Goal: Task Accomplishment & Management: Manage account settings

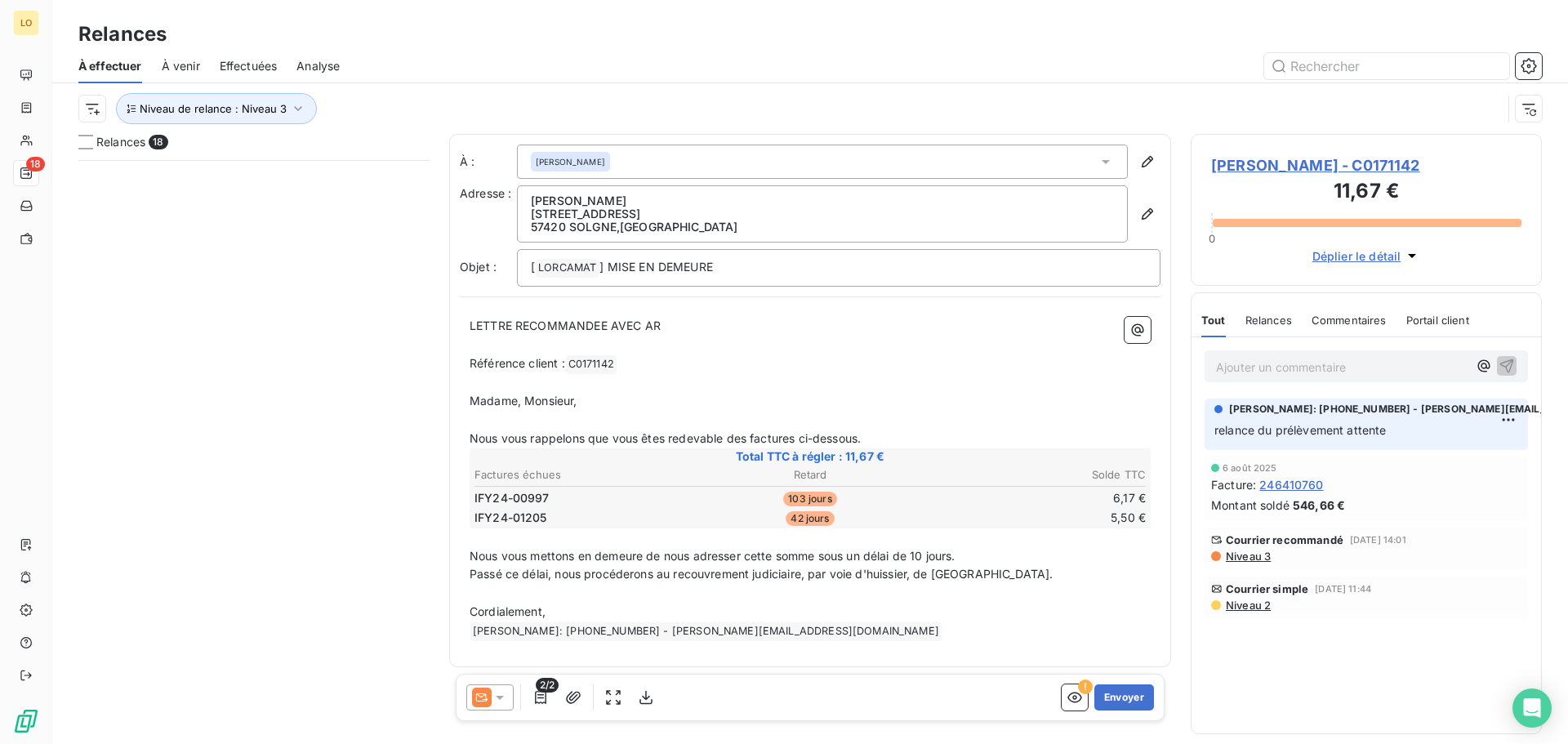
scroll to position [572, 339]
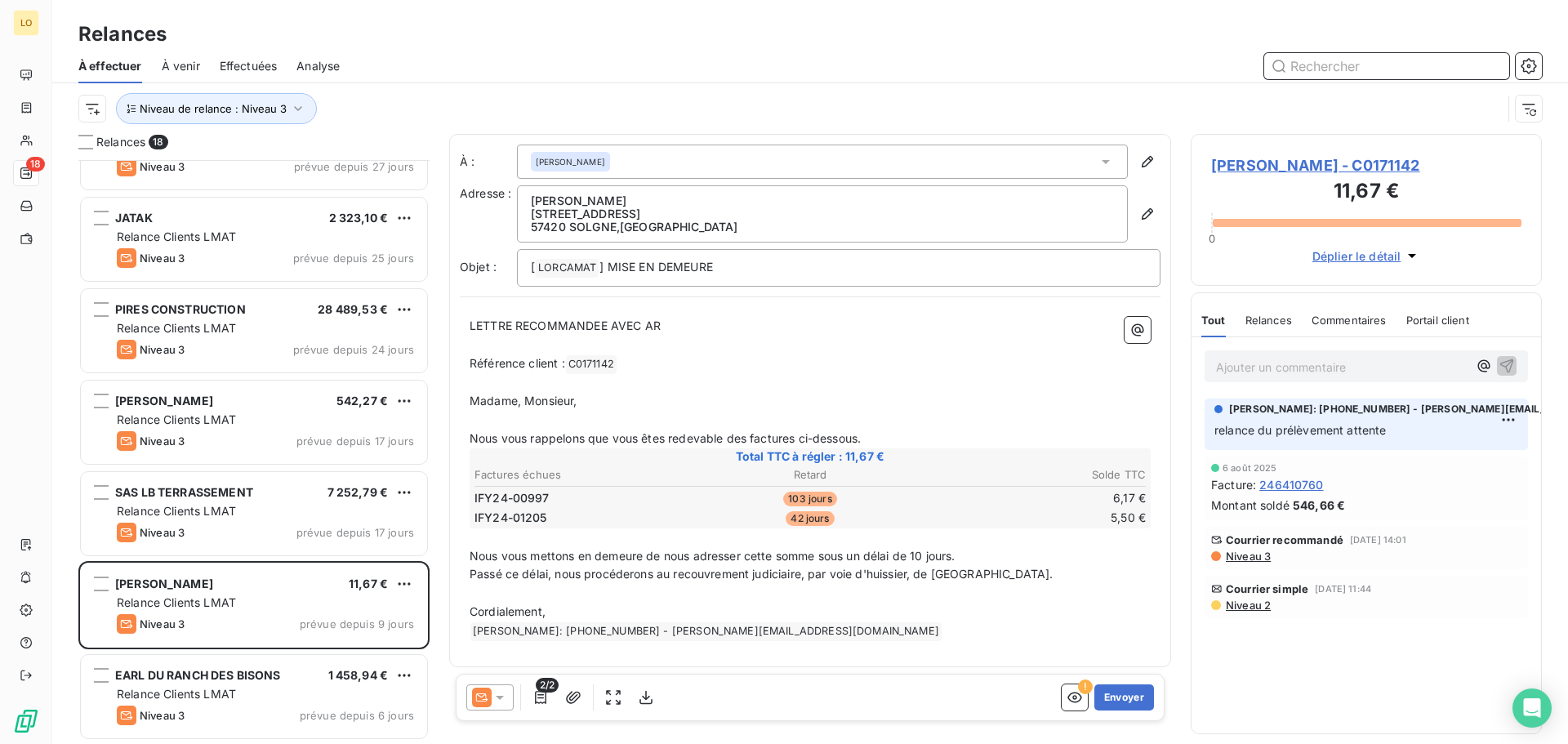
click at [1316, 70] on input "text" at bounding box center [1386, 66] width 245 height 26
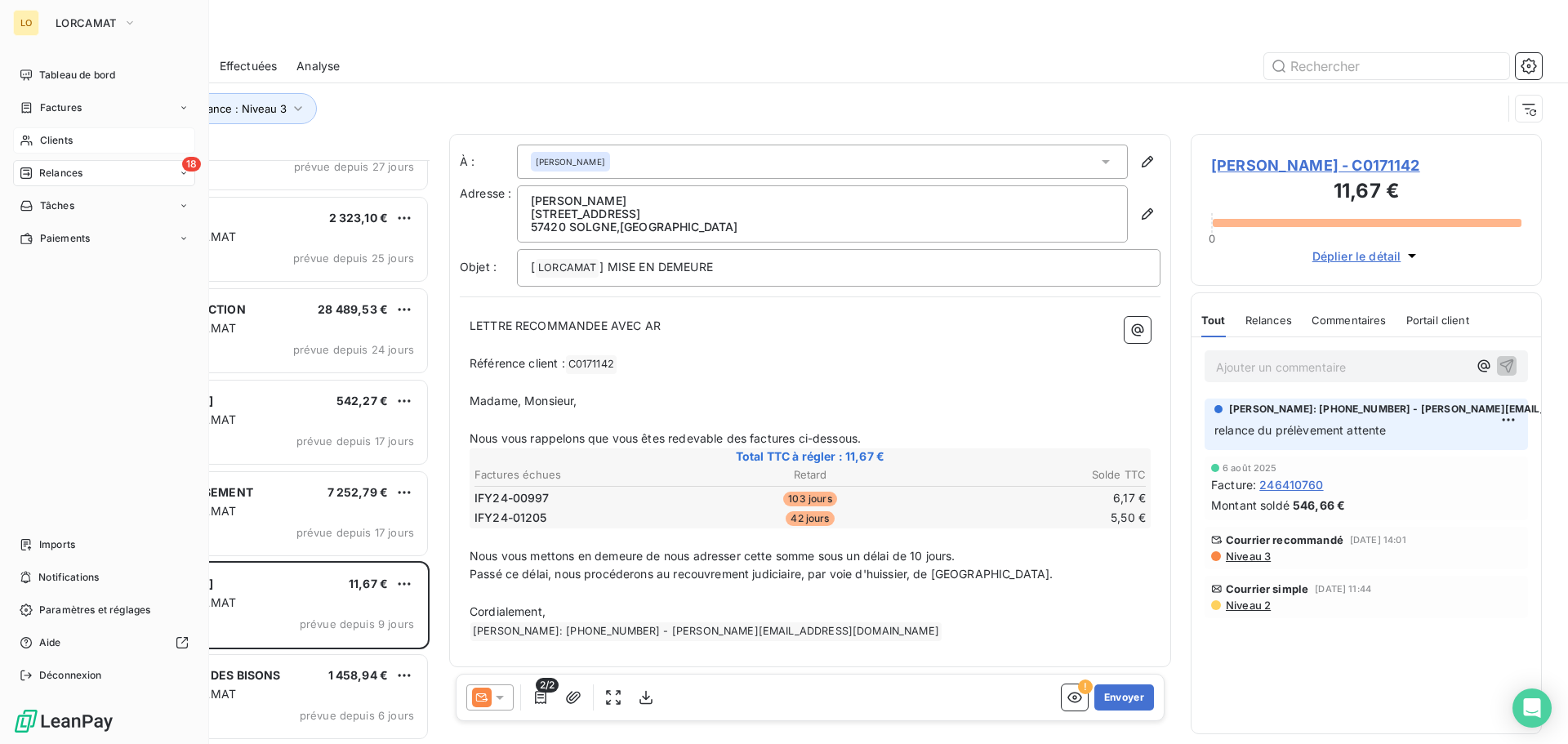
click at [45, 135] on span "Clients" at bounding box center [57, 141] width 33 height 15
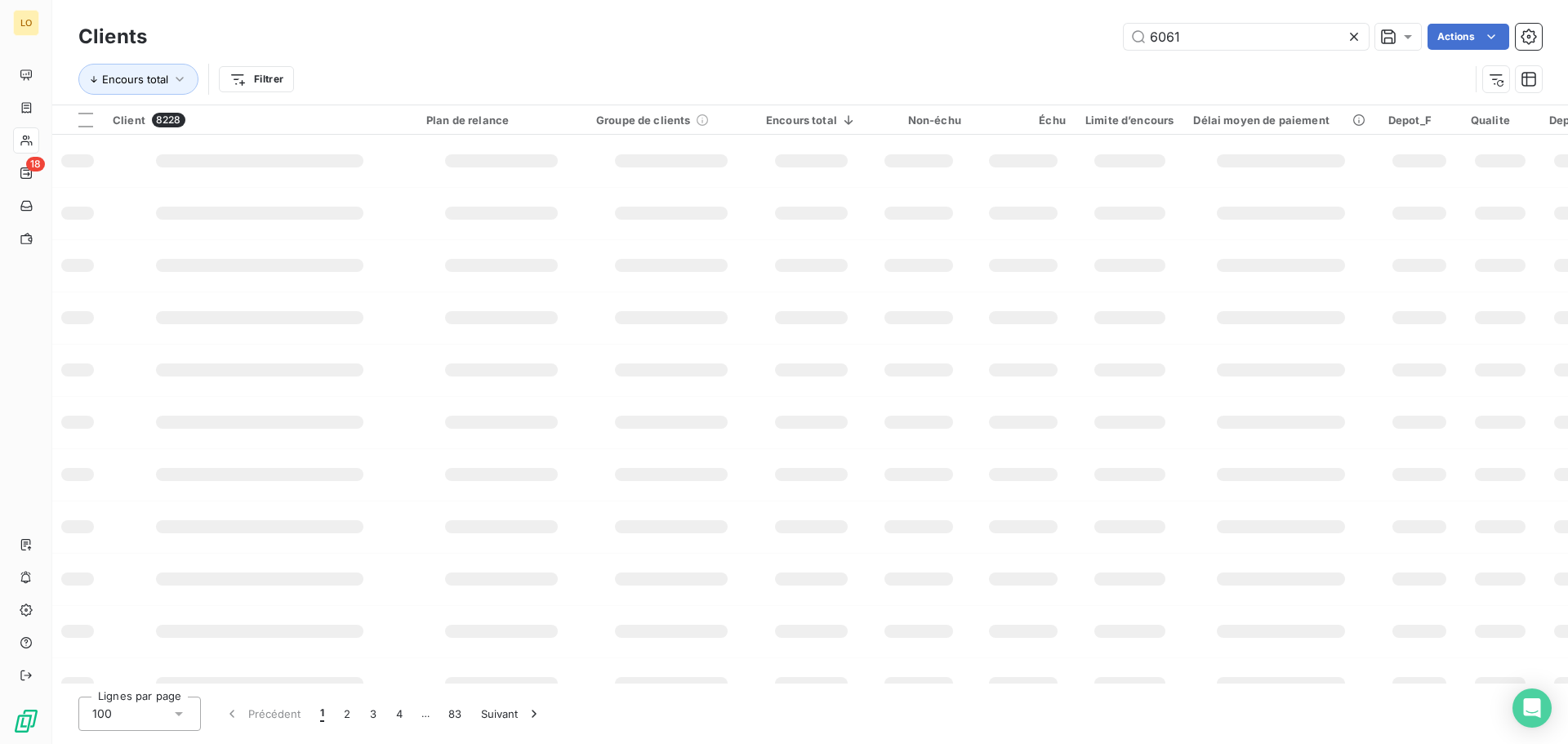
type input "6061"
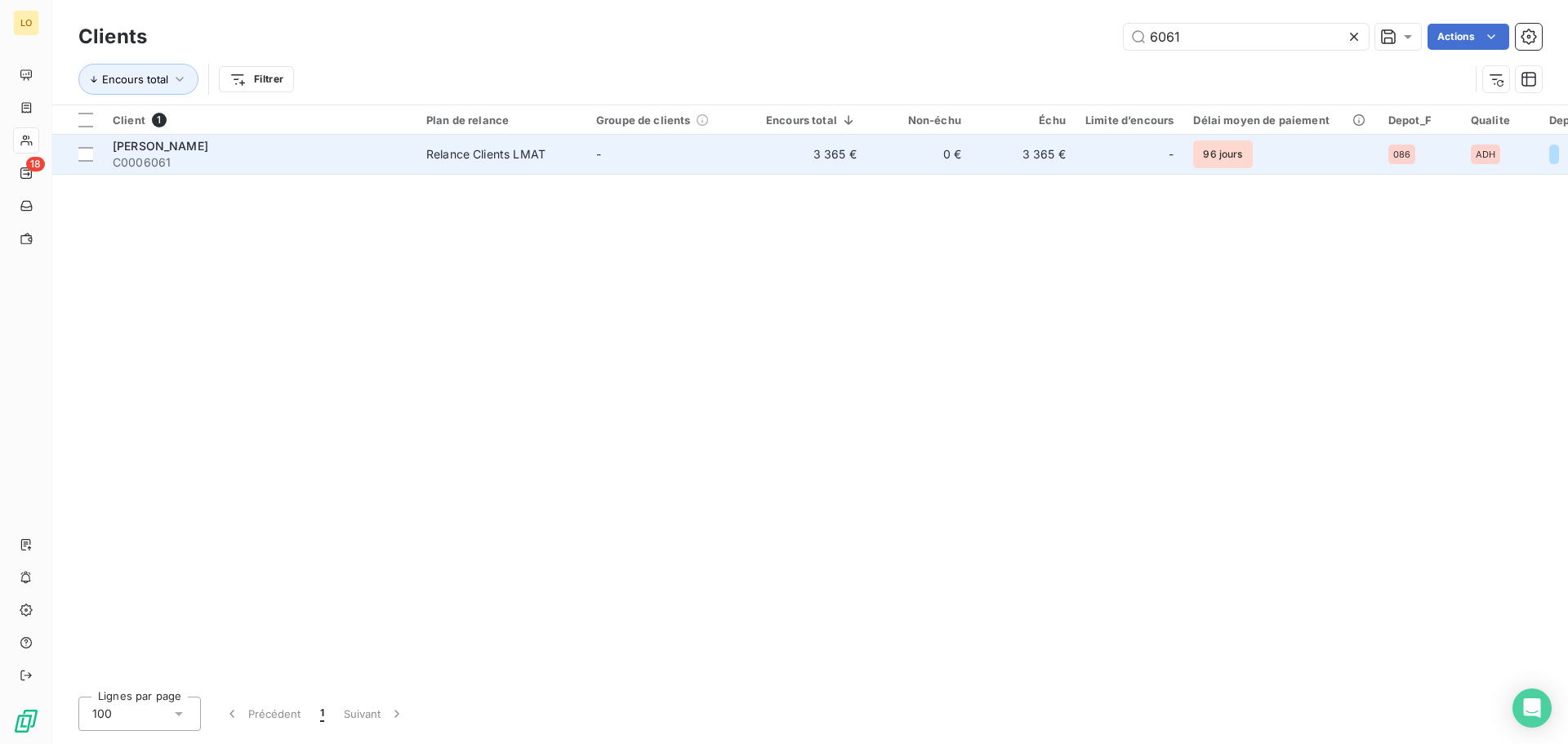
click at [149, 138] on span "[PERSON_NAME]" at bounding box center [161, 145] width 96 height 14
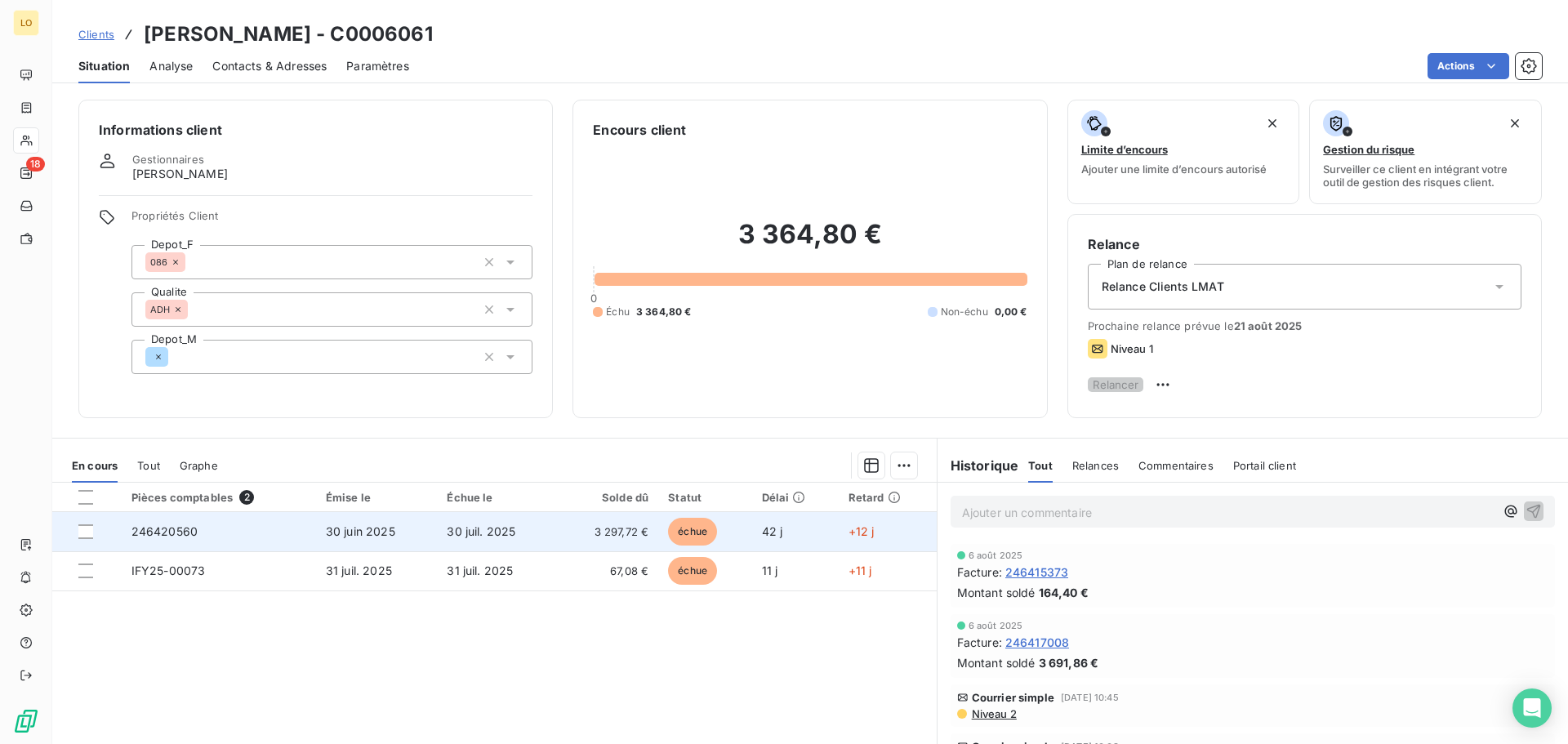
click at [873, 551] on td "+12 j" at bounding box center [887, 531] width 98 height 40
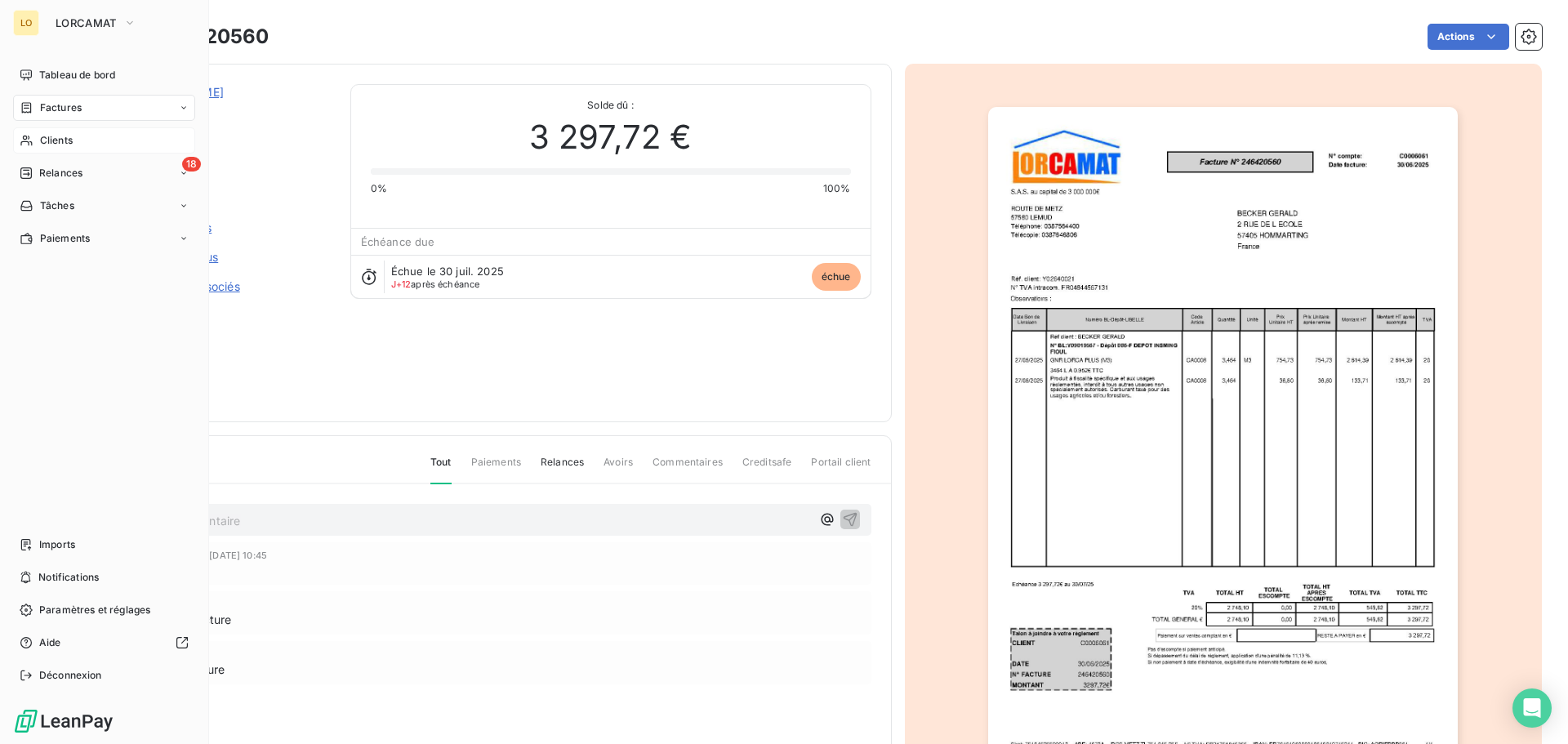
drag, startPoint x: 53, startPoint y: 140, endPoint x: 26, endPoint y: 143, distance: 27.2
click at [53, 140] on span "Clients" at bounding box center [57, 141] width 33 height 15
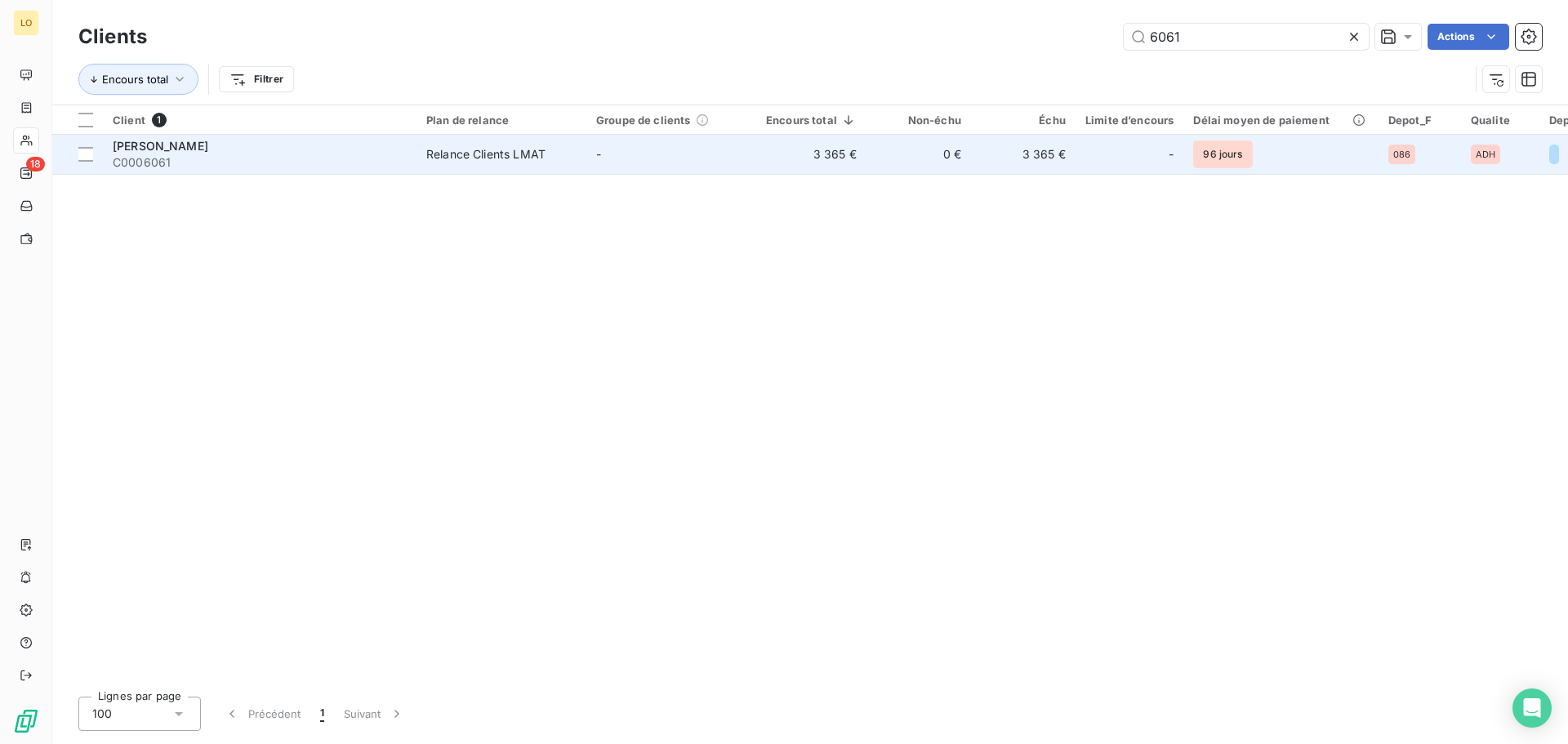
click at [178, 144] on span "[PERSON_NAME]" at bounding box center [161, 145] width 96 height 14
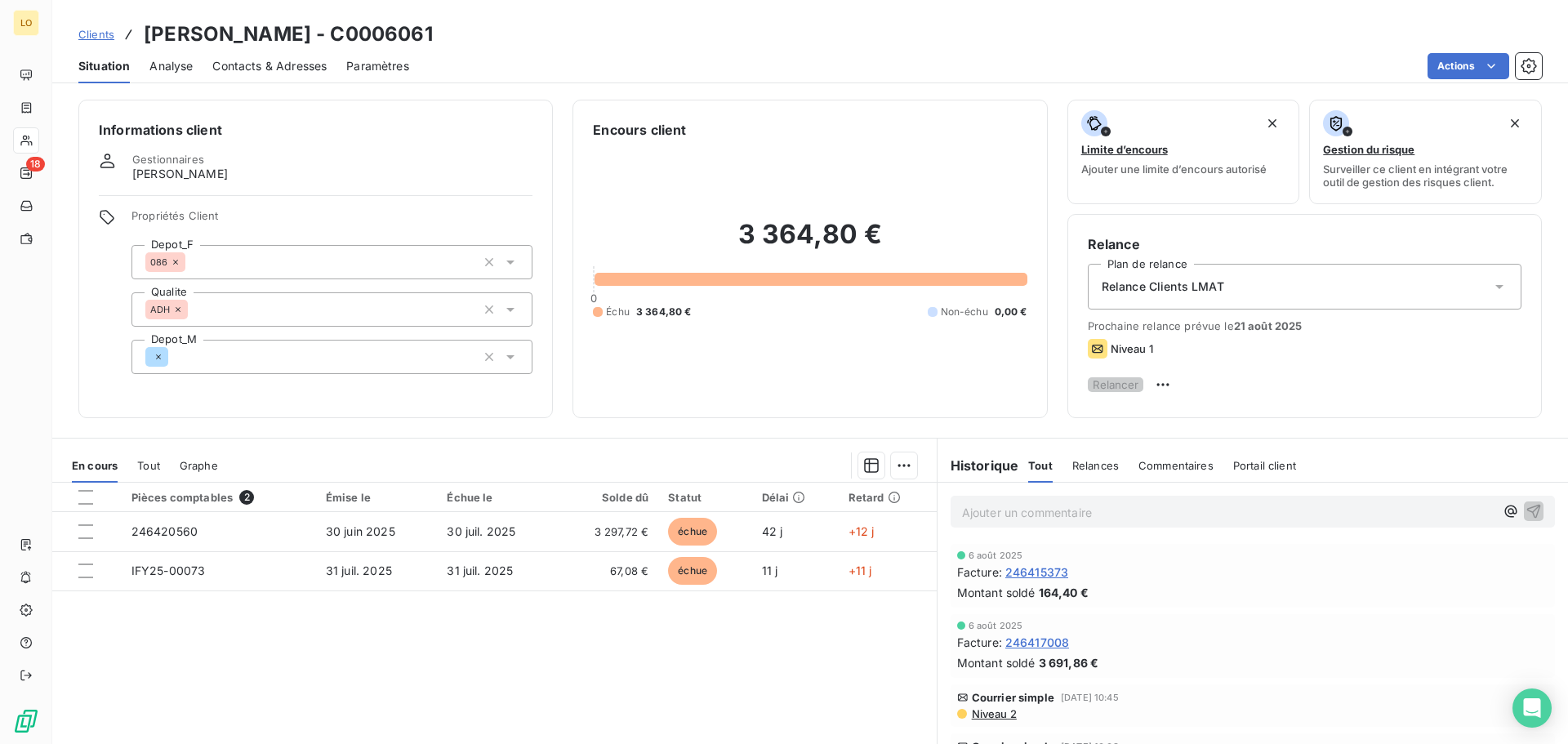
click at [1117, 522] on p "Ajouter un commentaire ﻿" at bounding box center [1228, 512] width 532 height 21
click at [980, 517] on span "va regler par virement" at bounding box center [1022, 510] width 121 height 14
click at [1142, 521] on p "va régler par virement" at bounding box center [1228, 511] width 532 height 19
click at [1525, 518] on icon "button" at bounding box center [1533, 510] width 16 height 16
